Goal: Check status: Check status

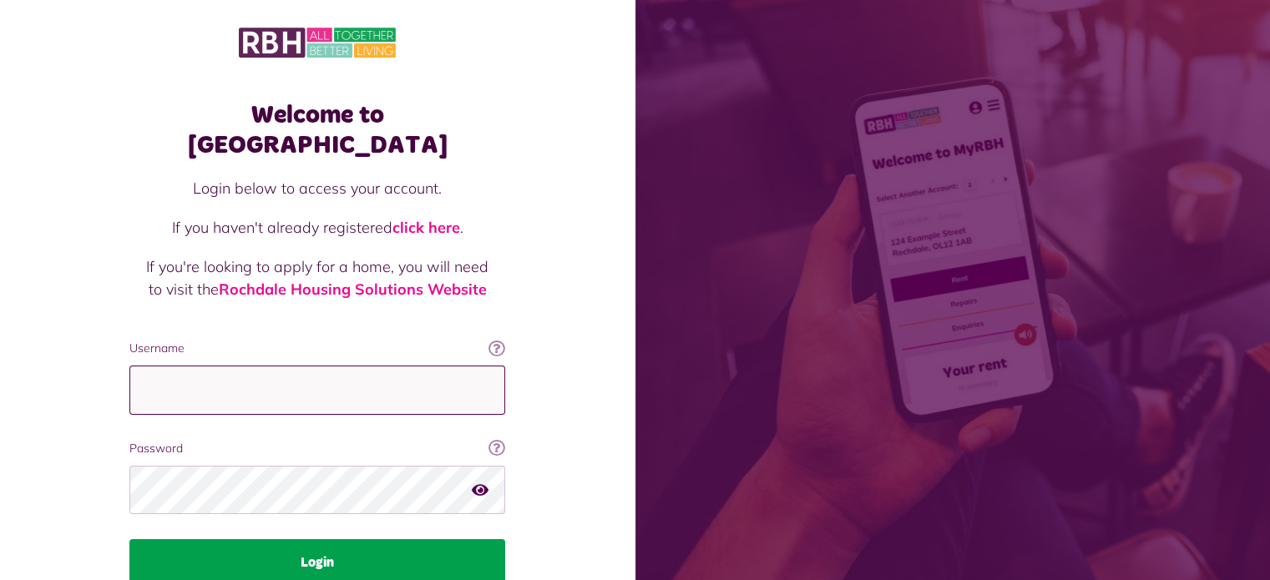
type input "**********"
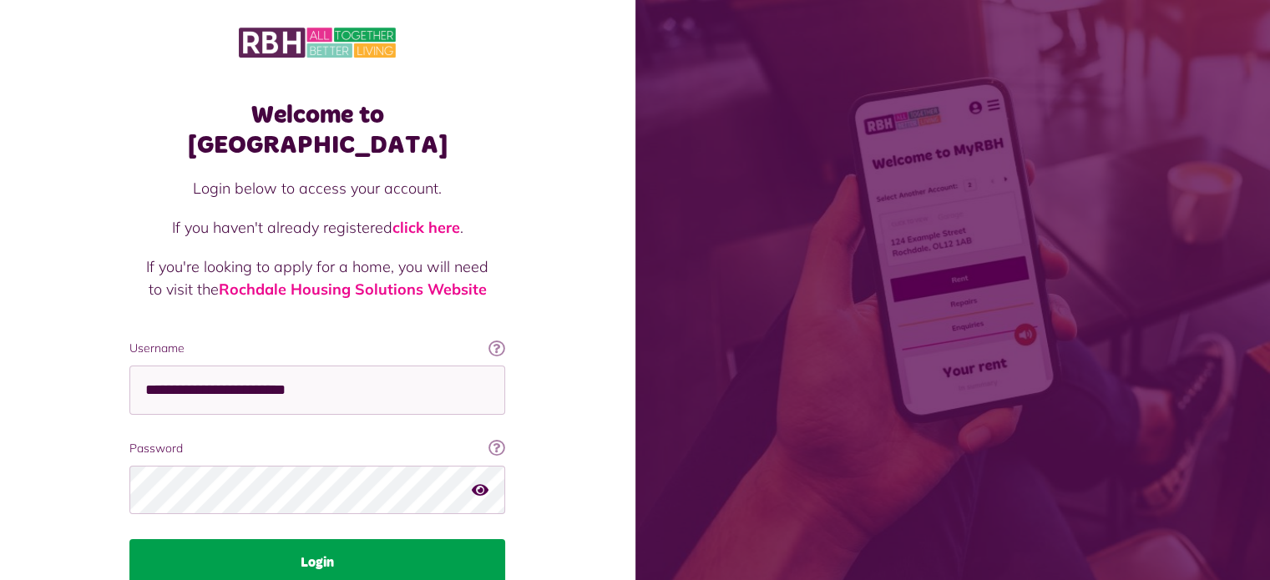
click at [305, 539] on button "Login" at bounding box center [317, 562] width 376 height 47
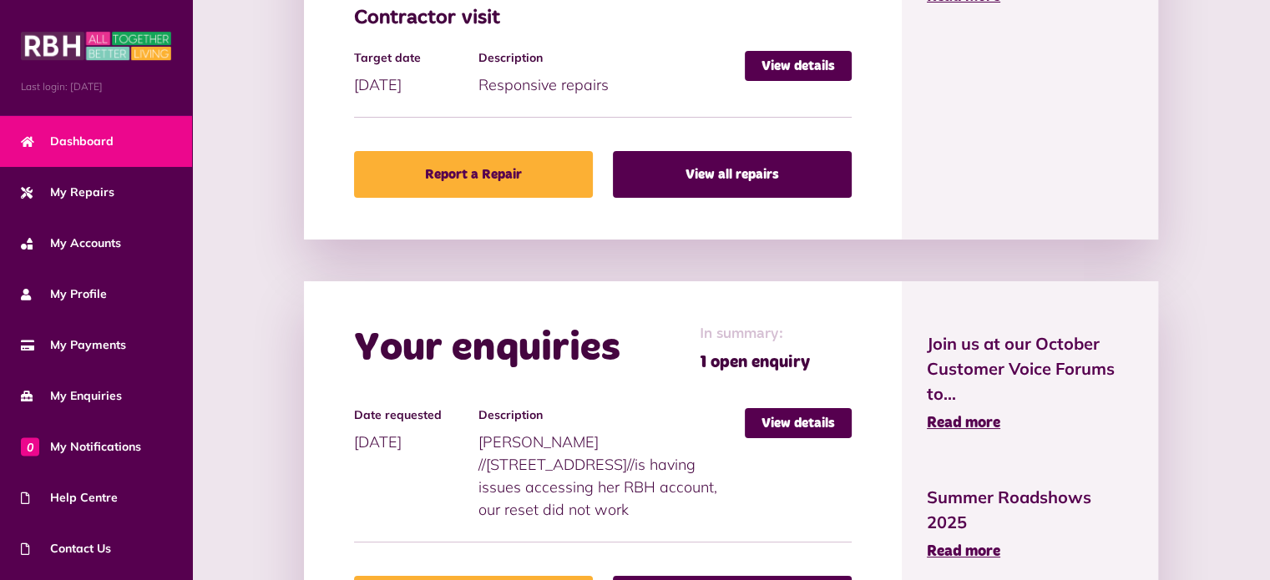
scroll to position [835, 0]
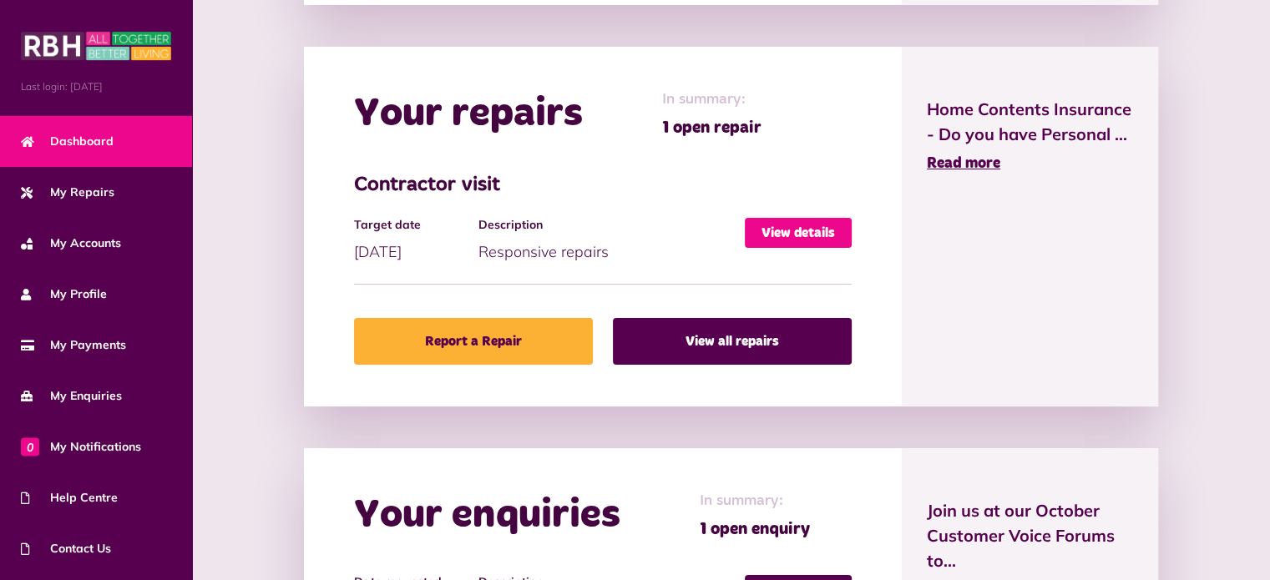
click at [788, 221] on link "View details" at bounding box center [798, 233] width 107 height 30
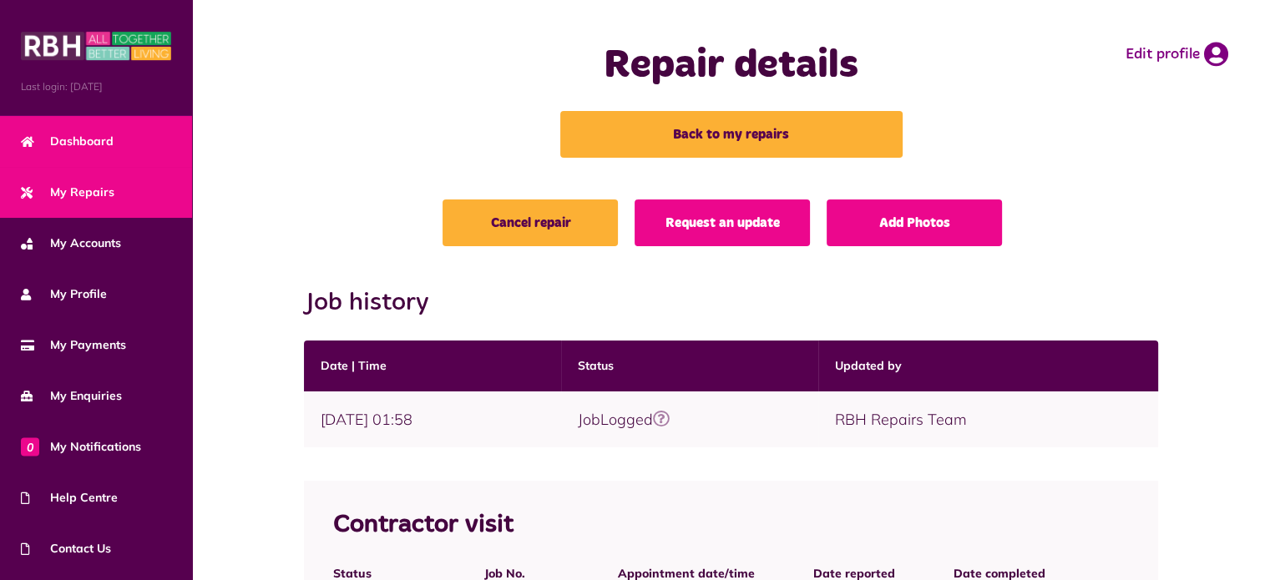
click at [90, 140] on span "Dashboard" at bounding box center [67, 142] width 93 height 18
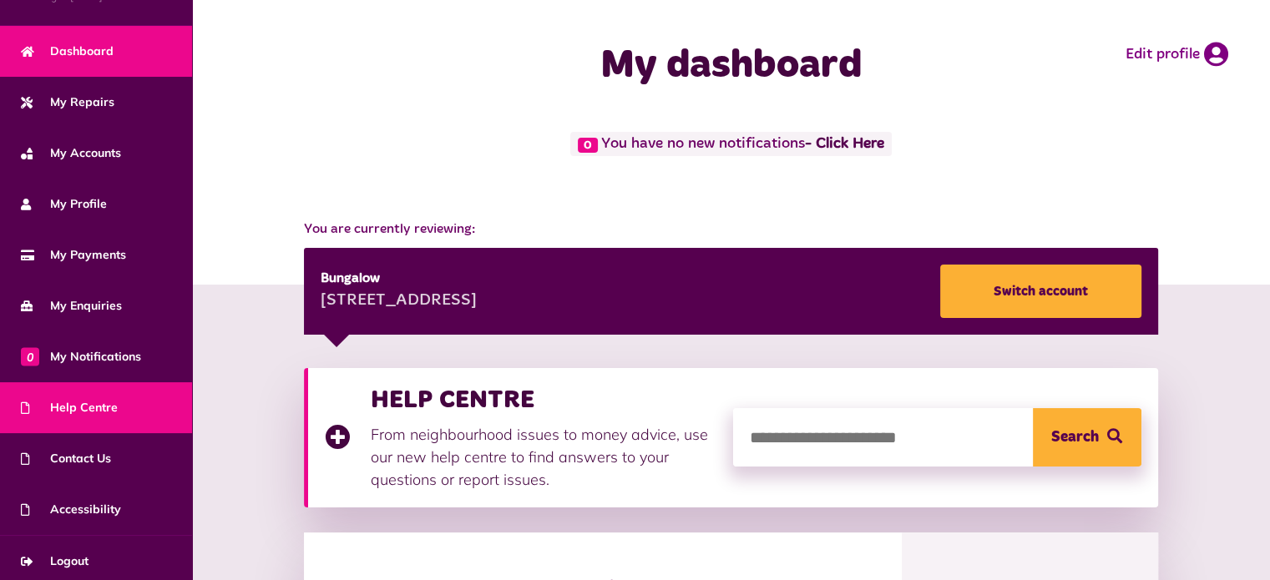
scroll to position [94, 0]
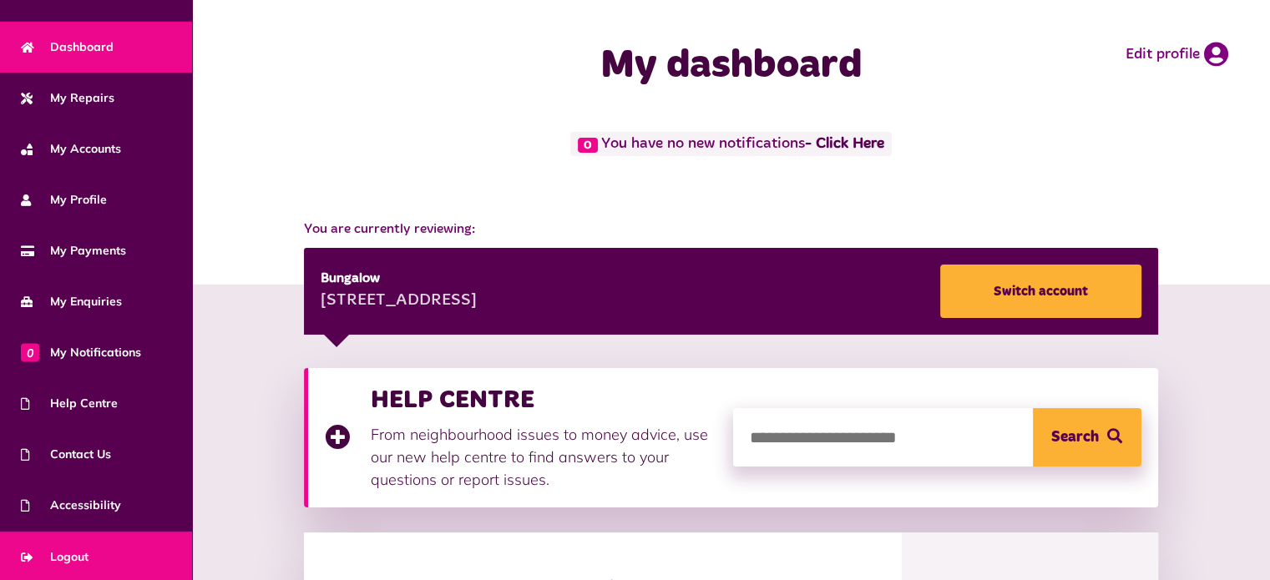
click at [72, 548] on span "Logout" at bounding box center [55, 557] width 68 height 18
